Goal: Navigation & Orientation: Go to known website

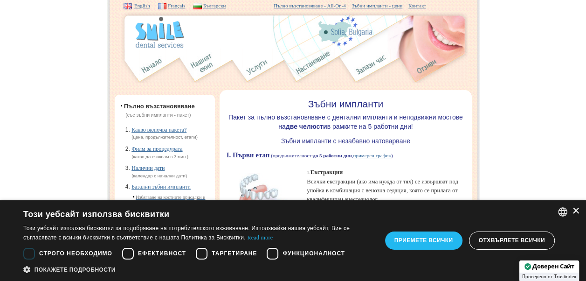
click at [577, 210] on div "×" at bounding box center [575, 211] width 7 height 7
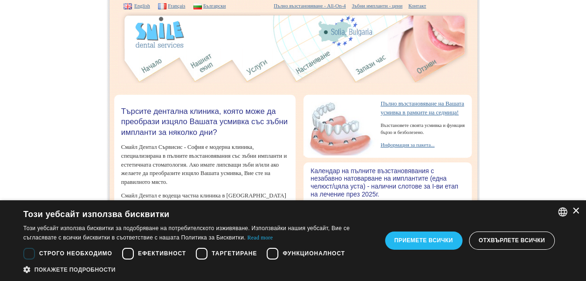
click at [574, 211] on div "×" at bounding box center [575, 211] width 7 height 7
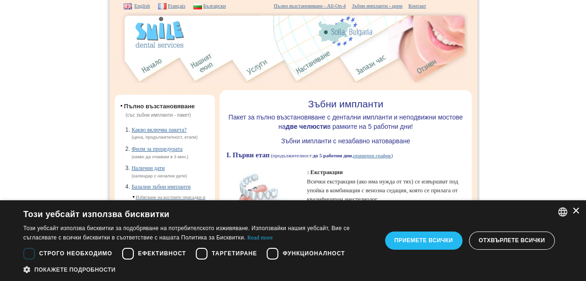
click at [576, 210] on div "×" at bounding box center [575, 211] width 7 height 7
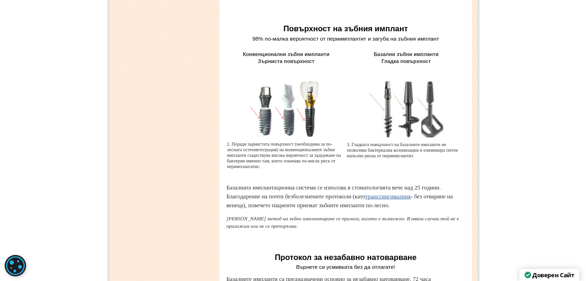
scroll to position [1912, 0]
